Goal: Communication & Community: Answer question/provide support

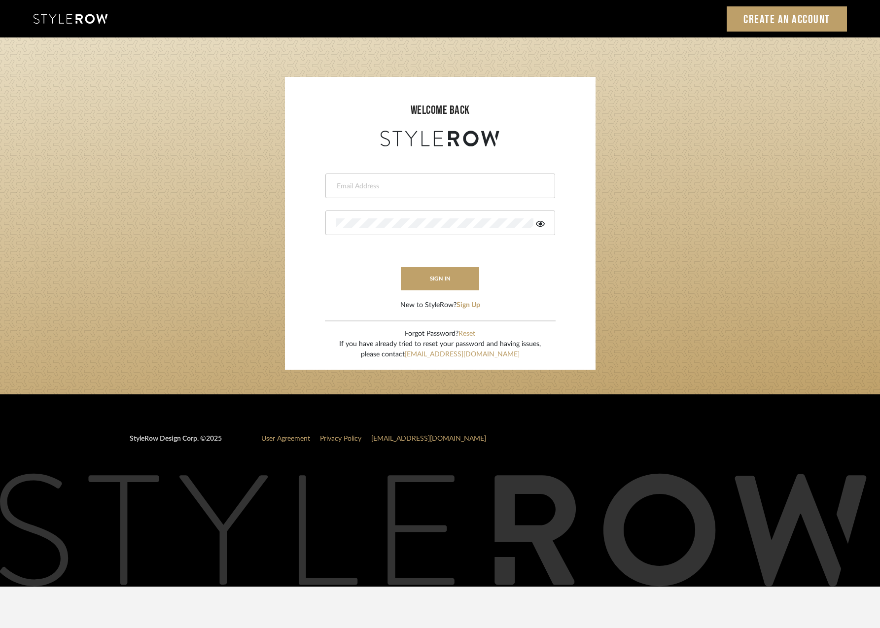
type input "[PERSON_NAME][EMAIL_ADDRESS][DOMAIN_NAME]"
click at [424, 280] on button "sign in" at bounding box center [440, 278] width 79 height 23
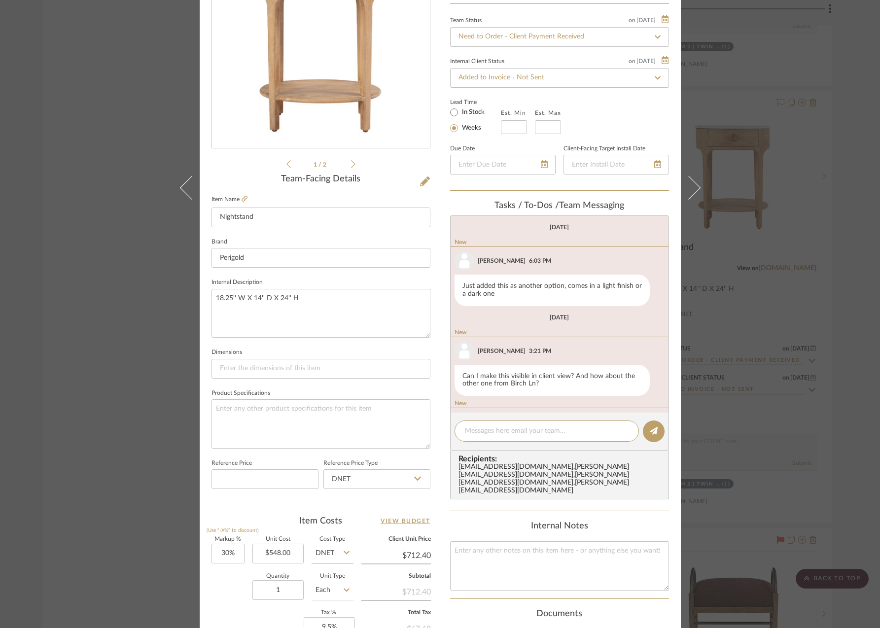
scroll to position [430, 0]
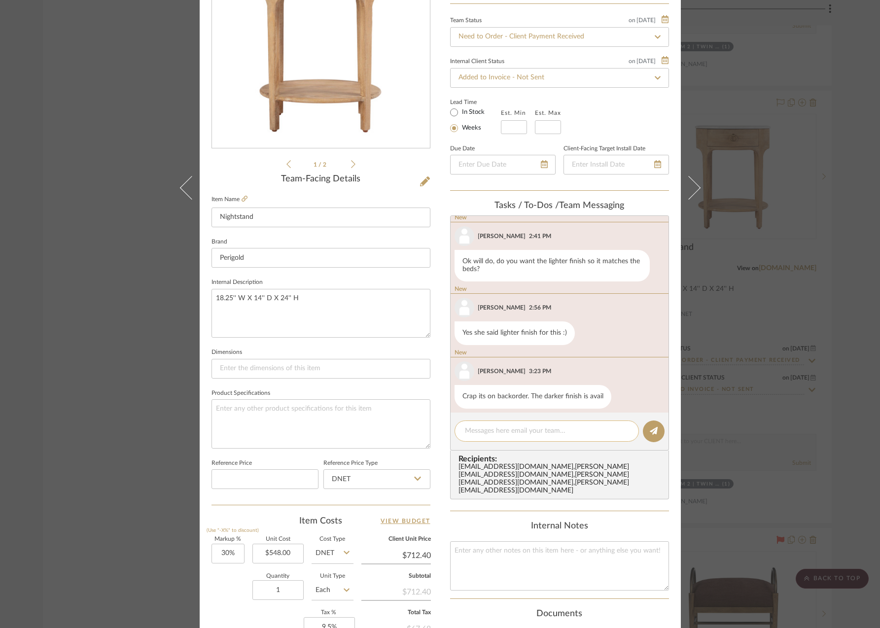
click at [474, 424] on div at bounding box center [546, 430] width 184 height 21
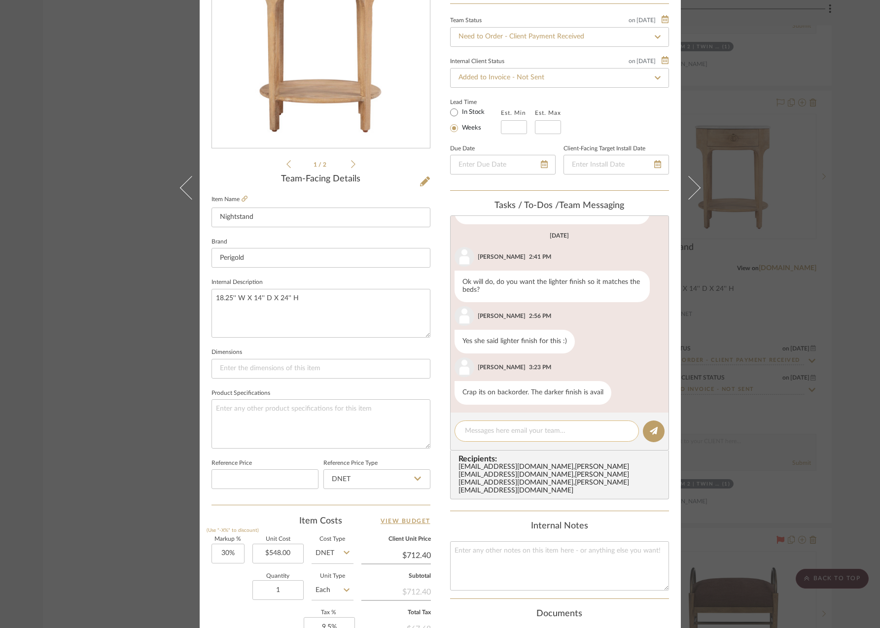
click at [473, 430] on textarea at bounding box center [547, 431] width 164 height 10
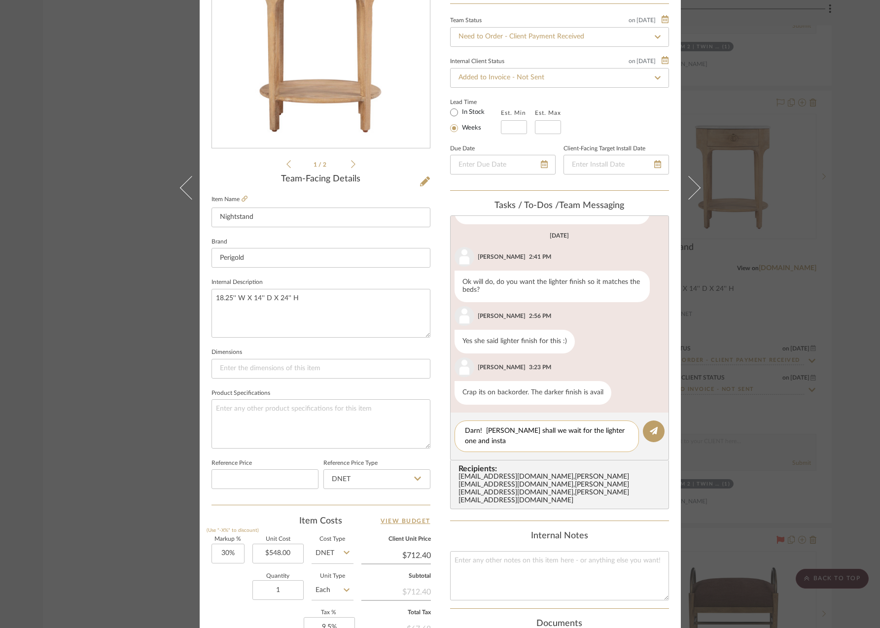
scroll to position [0, 0]
type textarea "Darn! [PERSON_NAME] shall we wait for the lighter one and install later?"
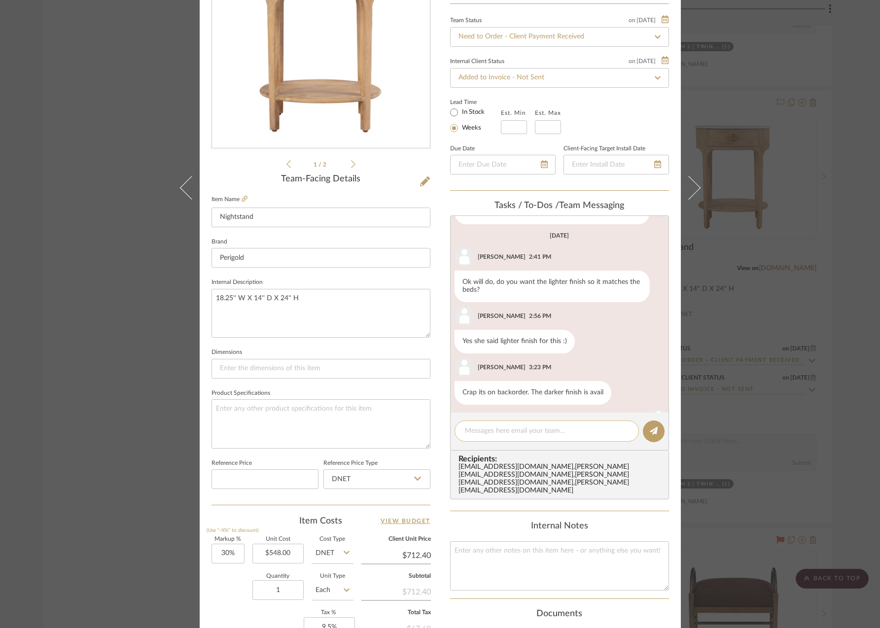
scroll to position [393, 0]
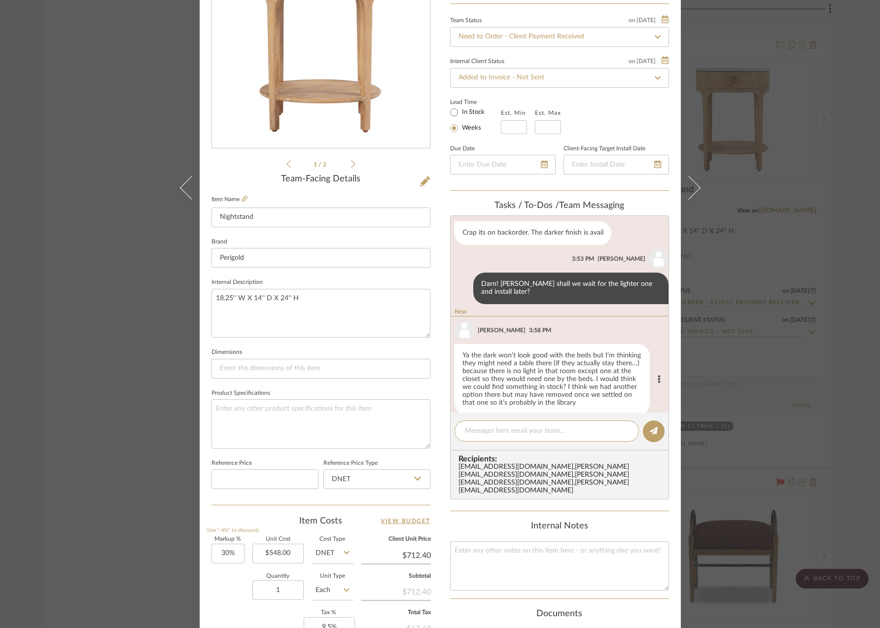
scroll to position [489, 0]
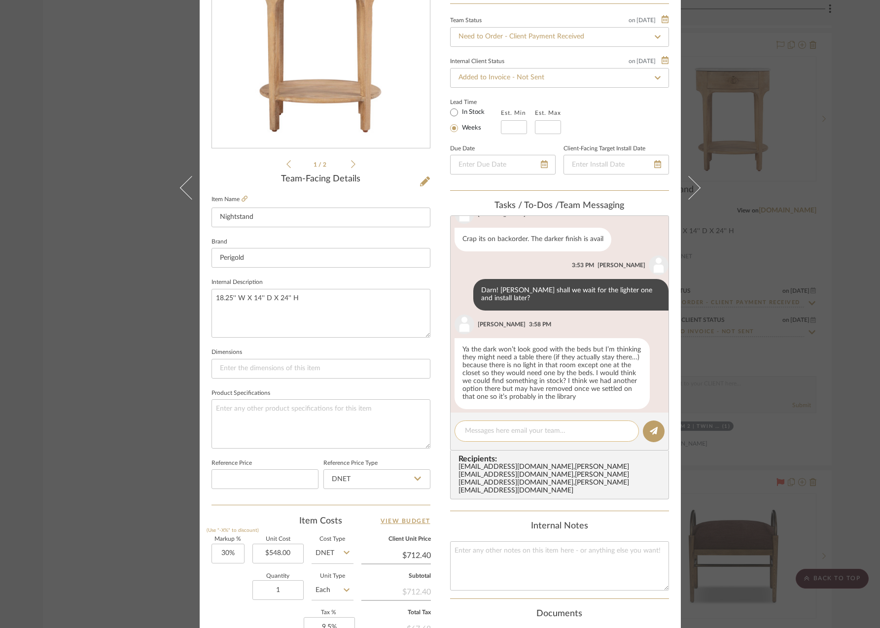
click at [465, 427] on textarea at bounding box center [547, 431] width 164 height 10
type textarea "o"
type textarea "Ok. Stephanie and I can look for one"
